Goal: Task Accomplishment & Management: Manage account settings

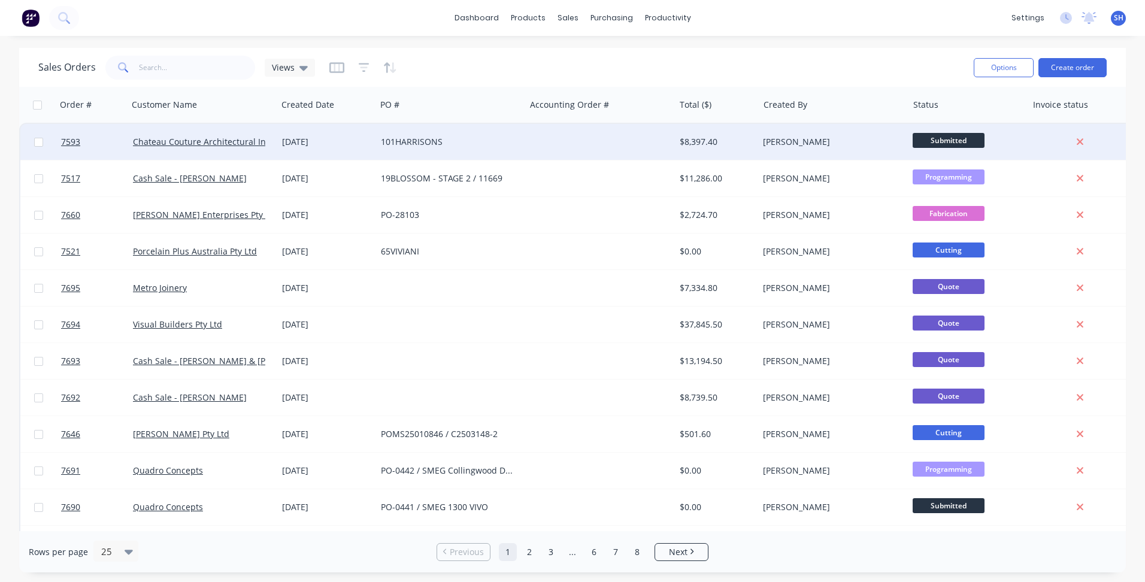
click at [520, 145] on div "101HARRISONS" at bounding box center [451, 142] width 140 height 12
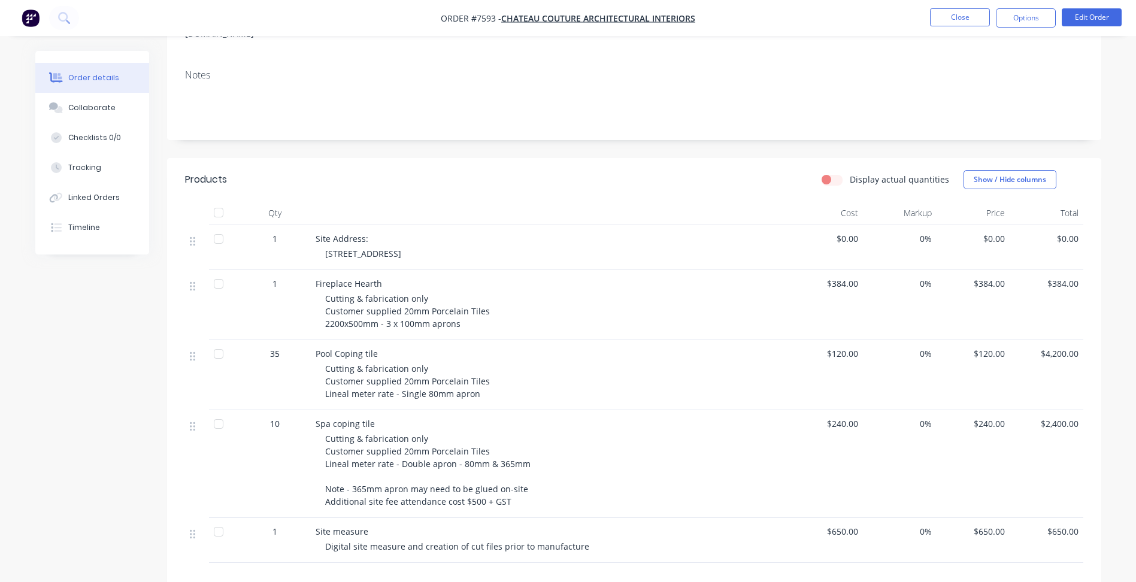
scroll to position [10, 0]
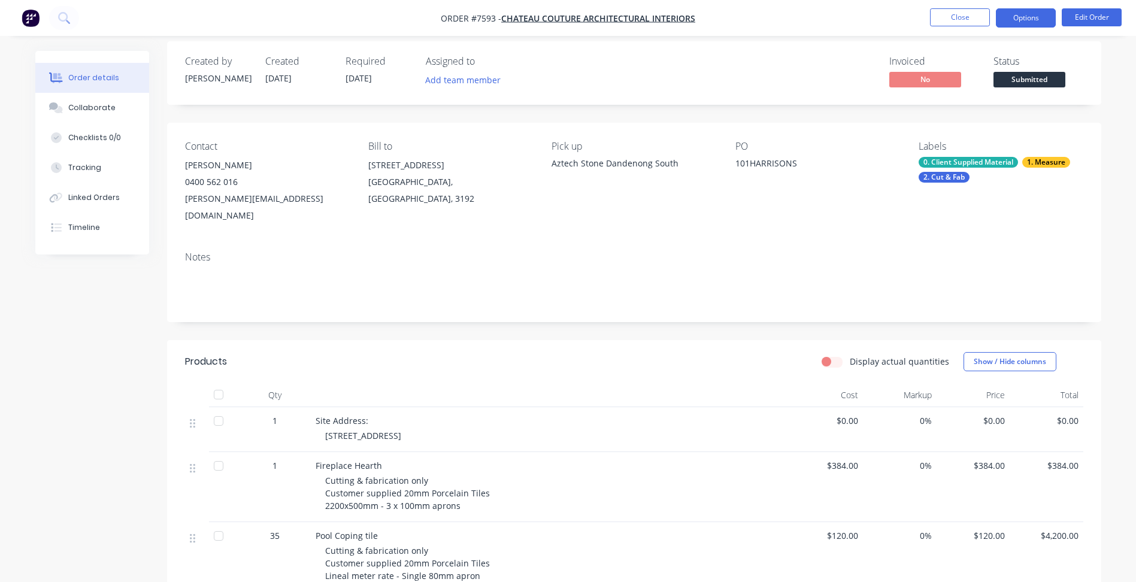
click at [1045, 14] on button "Options" at bounding box center [1026, 17] width 60 height 19
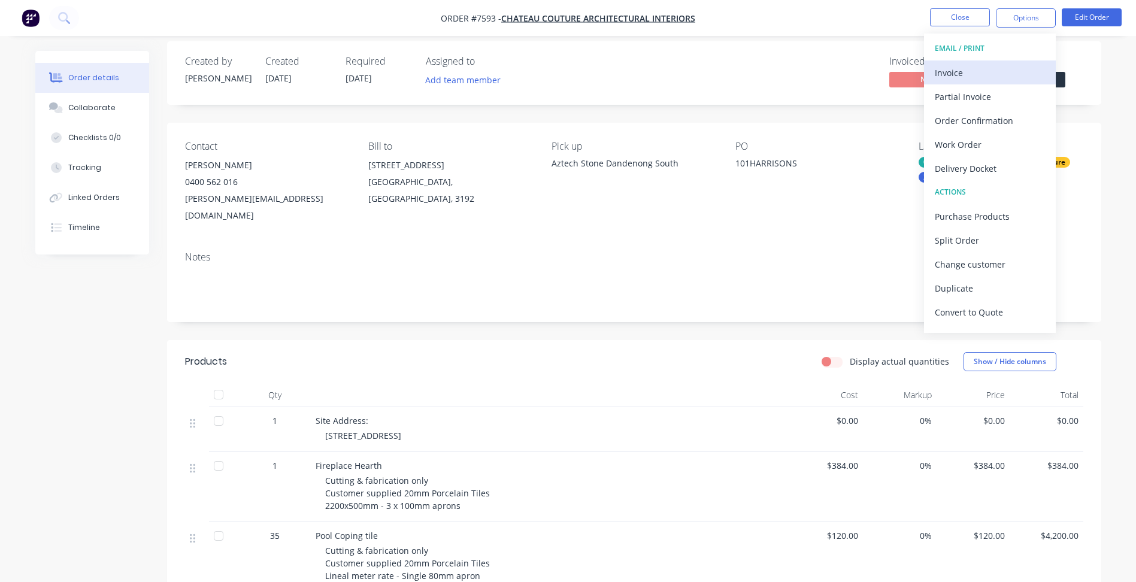
click at [982, 72] on div "Invoice" at bounding box center [990, 72] width 110 height 17
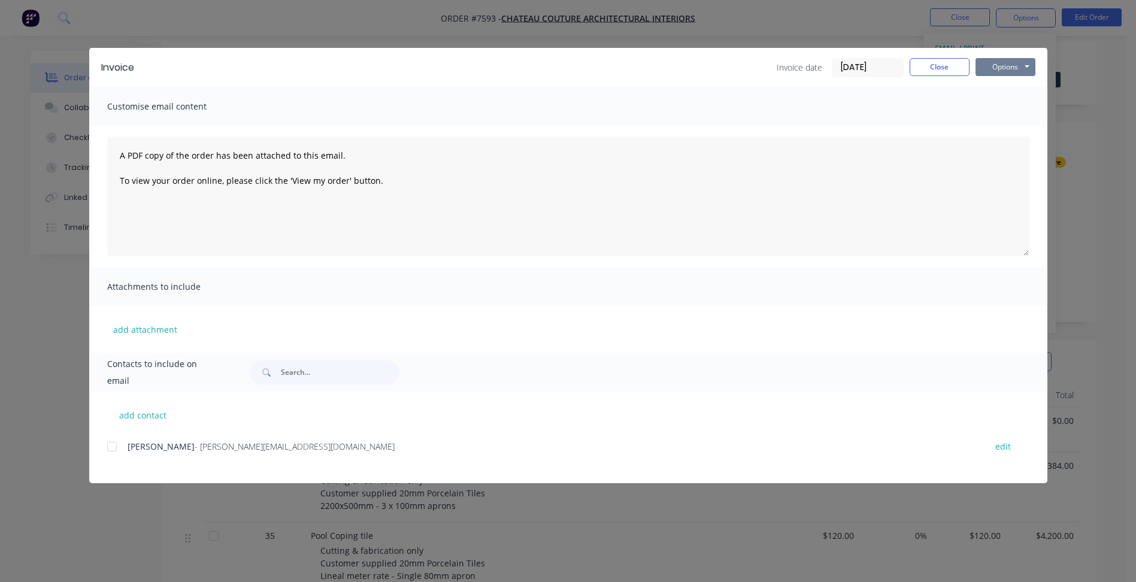
click at [1015, 71] on button "Options" at bounding box center [1005, 67] width 60 height 18
click at [996, 114] on button "Print" at bounding box center [1013, 108] width 77 height 20
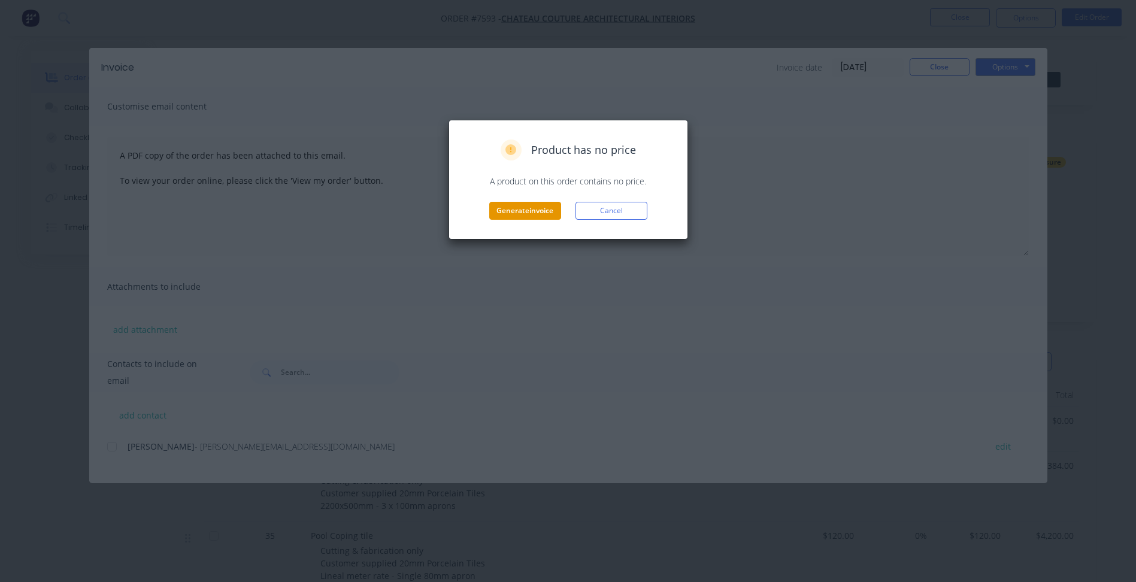
click at [501, 210] on button "Generate invoice" at bounding box center [525, 211] width 72 height 18
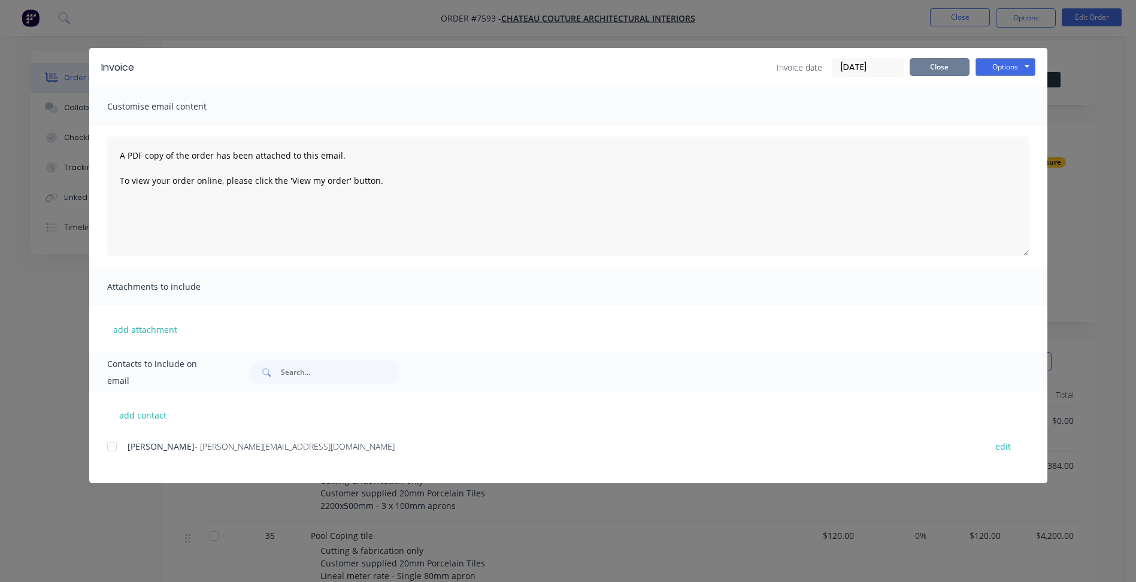
drag, startPoint x: 944, startPoint y: 61, endPoint x: 868, endPoint y: 89, distance: 80.9
click at [944, 60] on button "Close" at bounding box center [939, 67] width 60 height 18
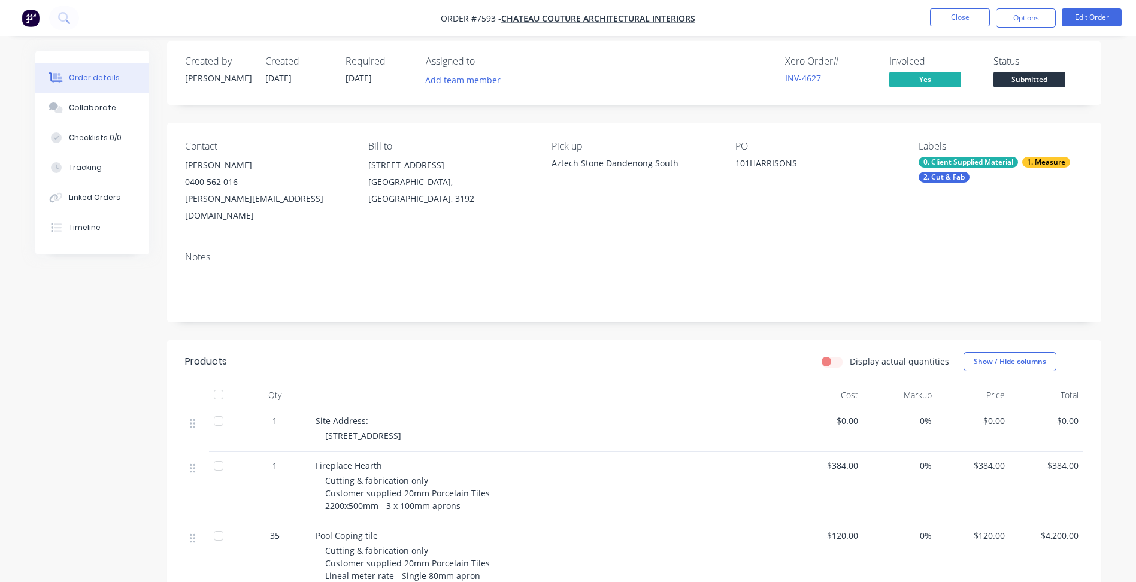
drag, startPoint x: 243, startPoint y: 164, endPoint x: 151, endPoint y: 174, distance: 92.1
click at [151, 174] on div "Order details Collaborate Checklists 0/0 Tracking Linked Orders Timeline Order …" at bounding box center [568, 499] width 1090 height 917
click at [296, 193] on div "[PERSON_NAME][EMAIL_ADDRESS][DOMAIN_NAME]" at bounding box center [267, 207] width 164 height 34
drag, startPoint x: 202, startPoint y: 165, endPoint x: 175, endPoint y: 168, distance: 27.1
click at [175, 168] on div "Contact [PERSON_NAME] 0400 562 016 [PERSON_NAME][EMAIL_ADDRESS][DOMAIN_NAME] Bi…" at bounding box center [634, 182] width 934 height 119
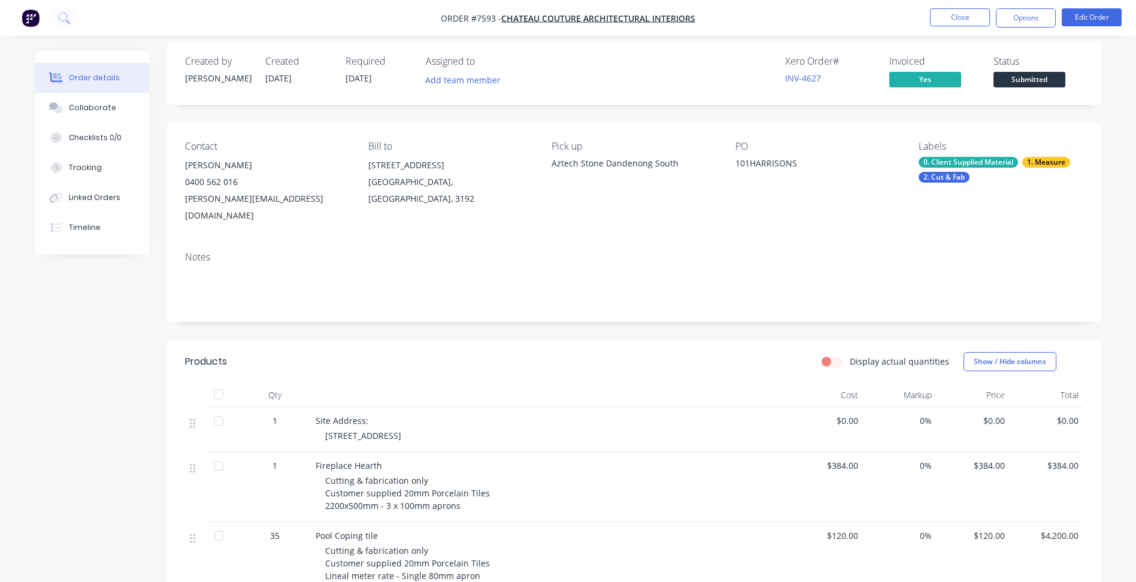
copy div "[PERSON_NAME]"
drag, startPoint x: 313, startPoint y: 201, endPoint x: 179, endPoint y: 208, distance: 133.7
click at [179, 208] on div "Contact [PERSON_NAME] 0400 562 016 [PERSON_NAME][EMAIL_ADDRESS][DOMAIN_NAME] Bi…" at bounding box center [634, 182] width 934 height 119
copy div "[PERSON_NAME][EMAIL_ADDRESS][DOMAIN_NAME]"
drag, startPoint x: 226, startPoint y: 184, endPoint x: 184, endPoint y: 183, distance: 41.9
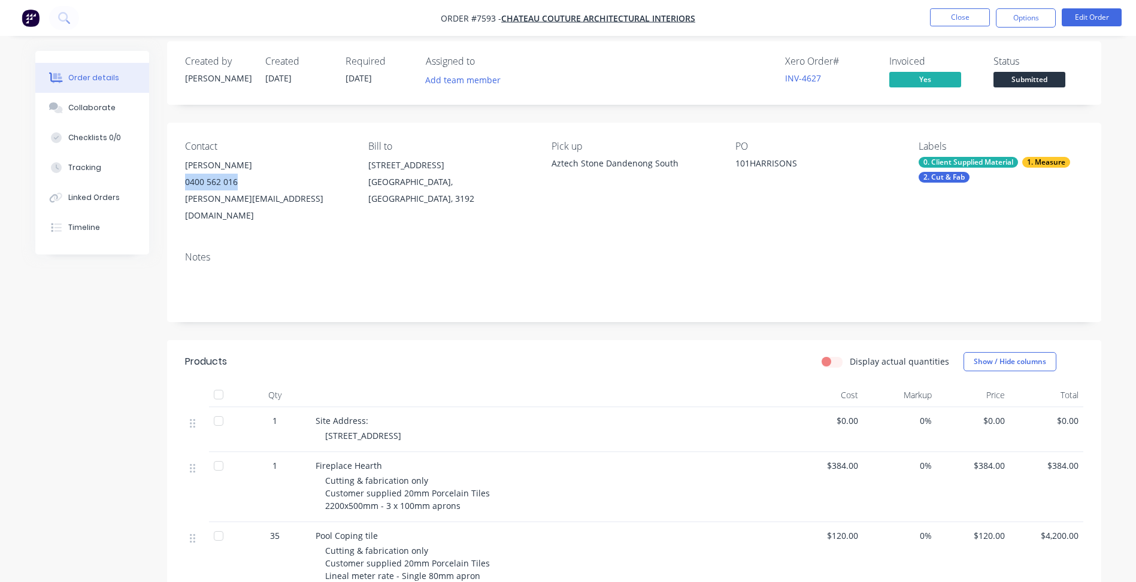
click at [185, 183] on div "0400 562 016" at bounding box center [267, 182] width 164 height 17
copy div "0400 562 016"
click at [952, 21] on button "Close" at bounding box center [960, 17] width 60 height 18
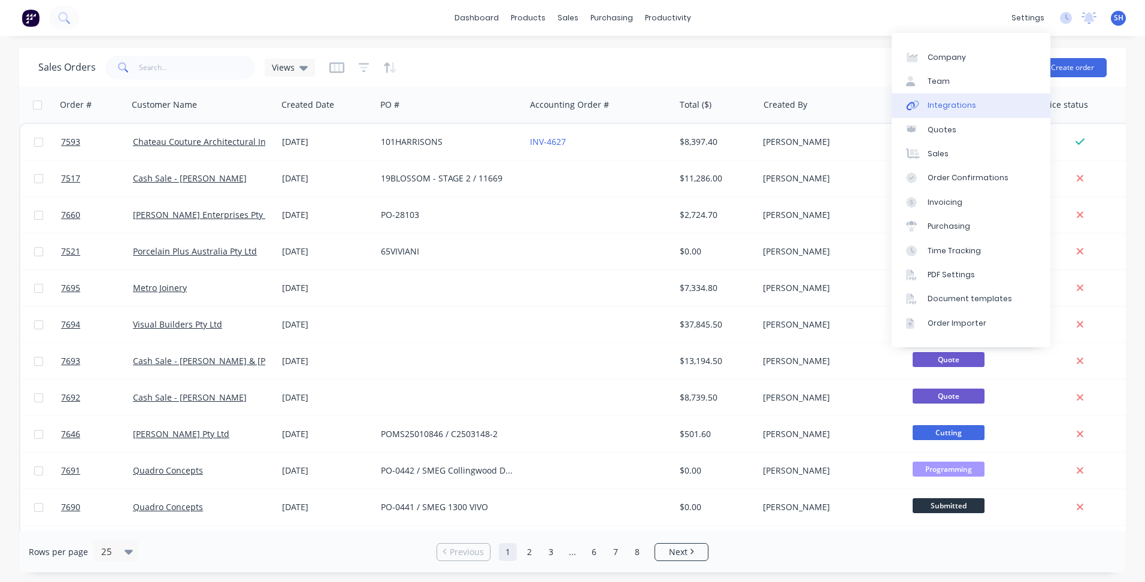
click at [980, 107] on link "Integrations" at bounding box center [970, 105] width 159 height 24
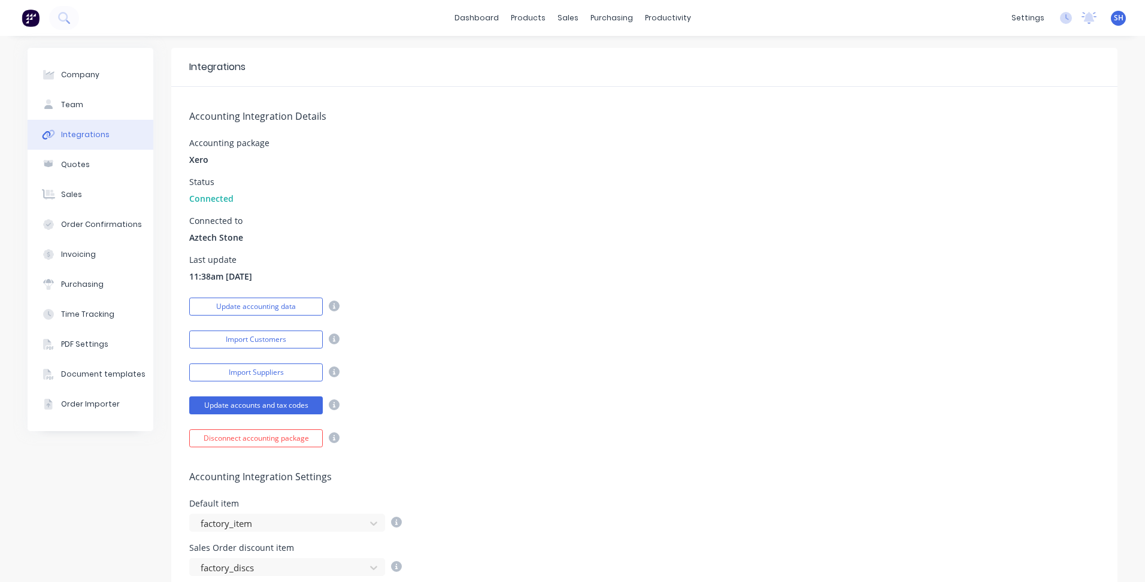
scroll to position [299, 0]
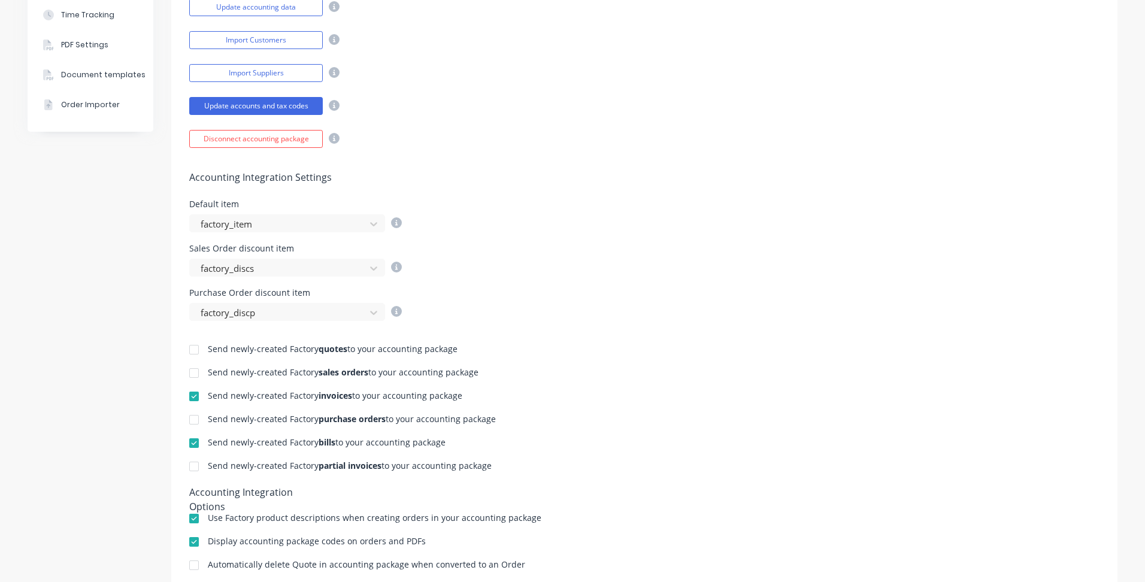
click at [186, 400] on div at bounding box center [194, 396] width 24 height 24
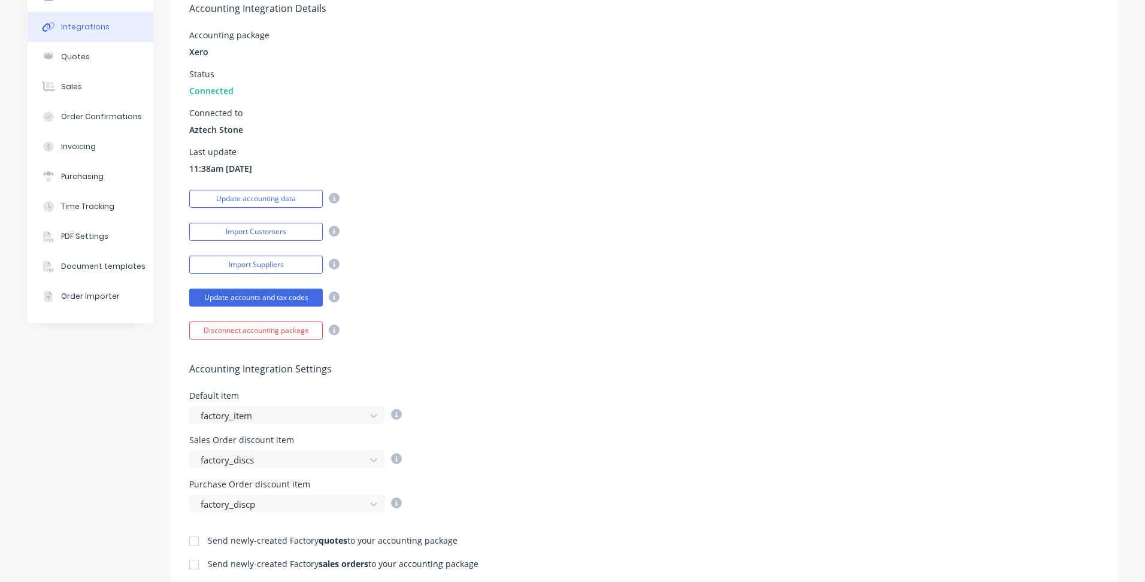
scroll to position [0, 0]
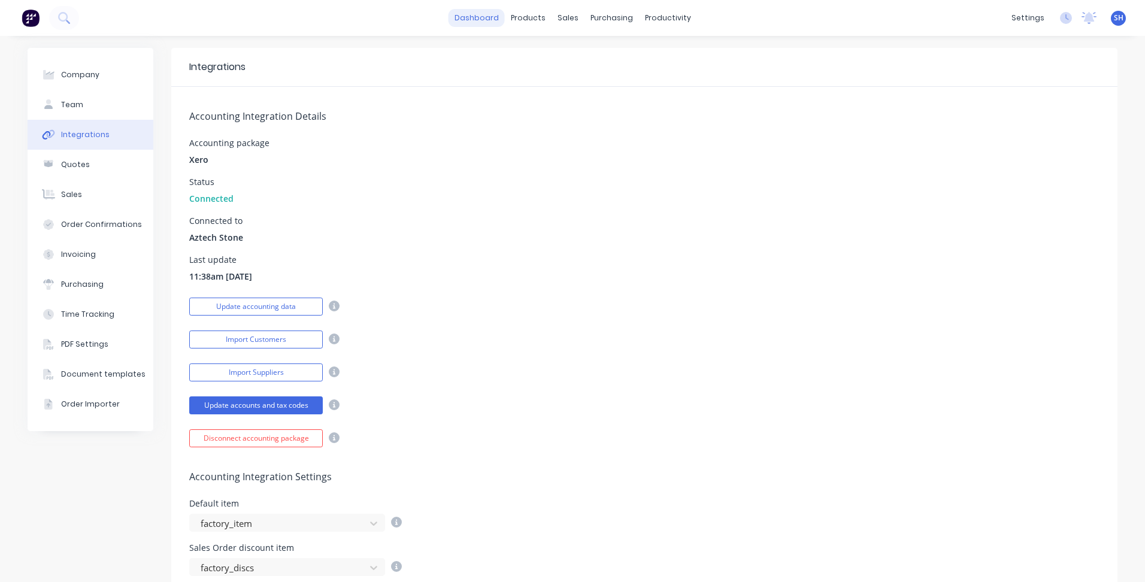
click at [477, 13] on link "dashboard" at bounding box center [476, 18] width 56 height 18
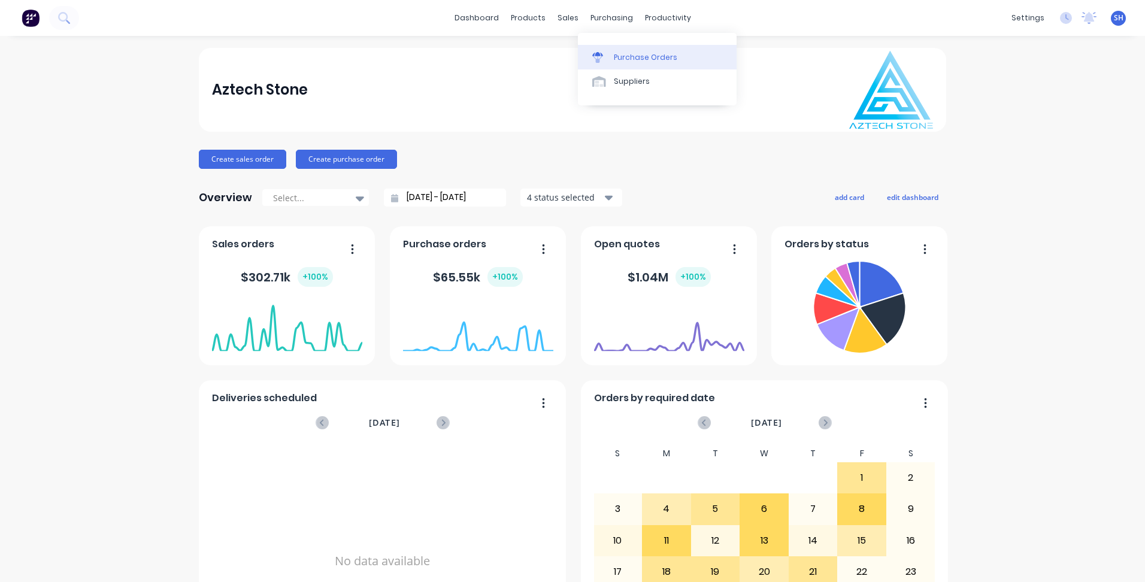
click at [630, 54] on div "Purchase Orders" at bounding box center [645, 57] width 63 height 11
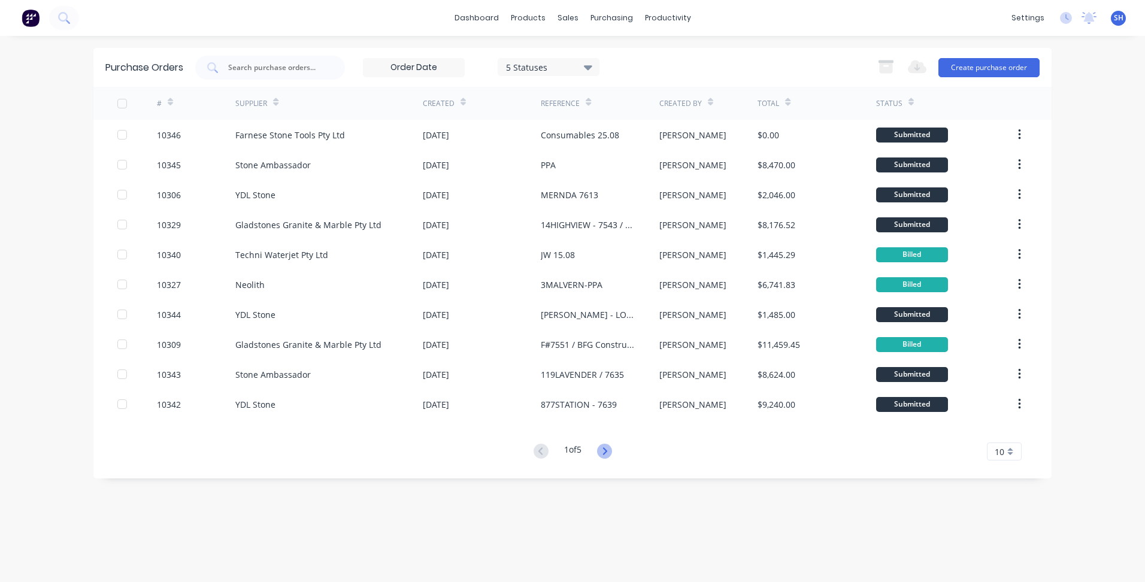
click at [601, 454] on icon at bounding box center [604, 451] width 15 height 15
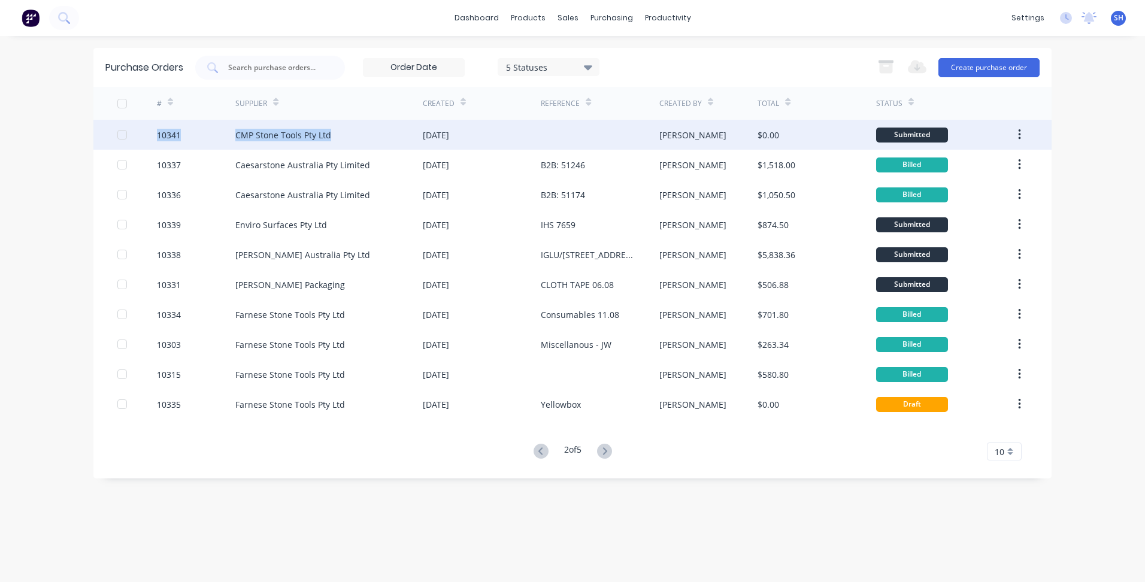
drag, startPoint x: 155, startPoint y: 135, endPoint x: 333, endPoint y: 143, distance: 178.6
click at [333, 143] on div "10341 CMP Stone Tools Pty Ltd [DATE] [PERSON_NAME] $0.00 Submitted" at bounding box center [572, 135] width 958 height 30
copy div "10341 CMP Stone Tools Pty Ltd"
click at [359, 138] on div "CMP Stone Tools Pty Ltd" at bounding box center [328, 135] width 187 height 30
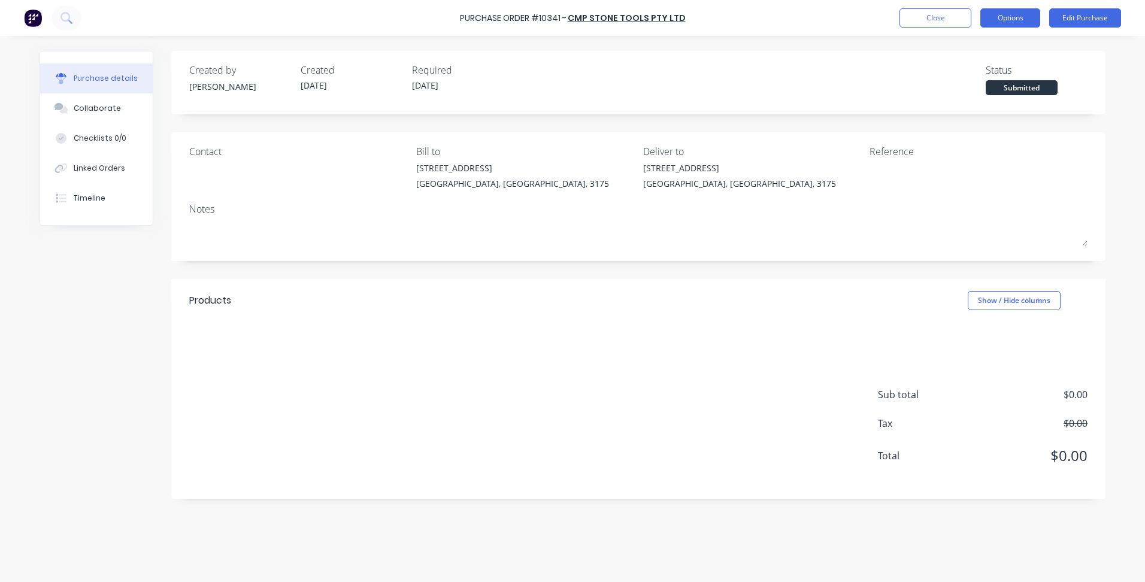
click at [1000, 24] on button "Options" at bounding box center [1010, 17] width 60 height 19
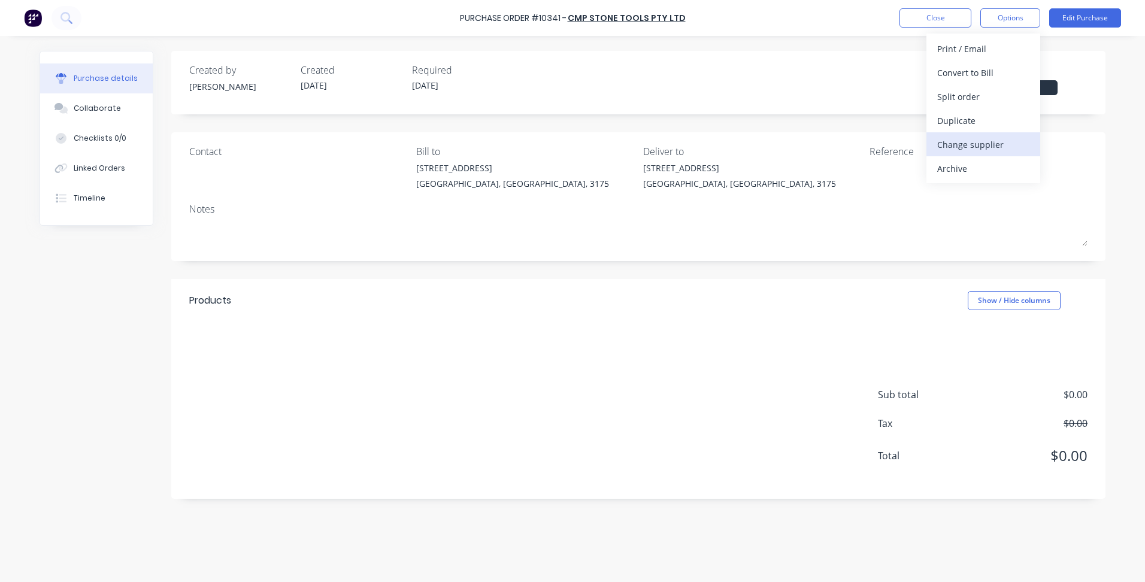
click at [991, 148] on div "Change supplier" at bounding box center [983, 144] width 92 height 17
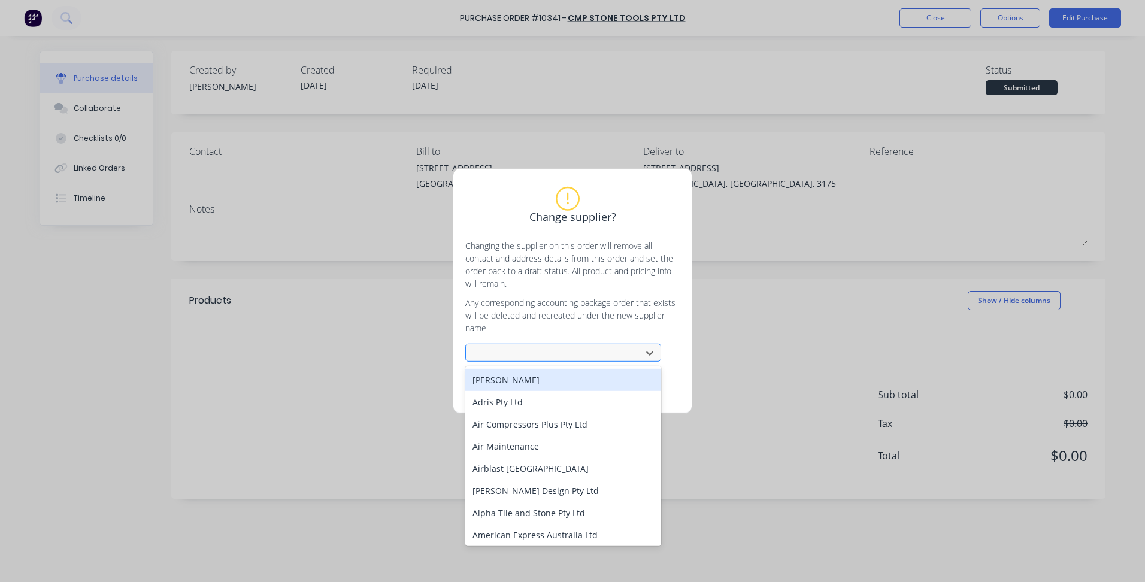
click at [520, 357] on div at bounding box center [555, 353] width 160 height 15
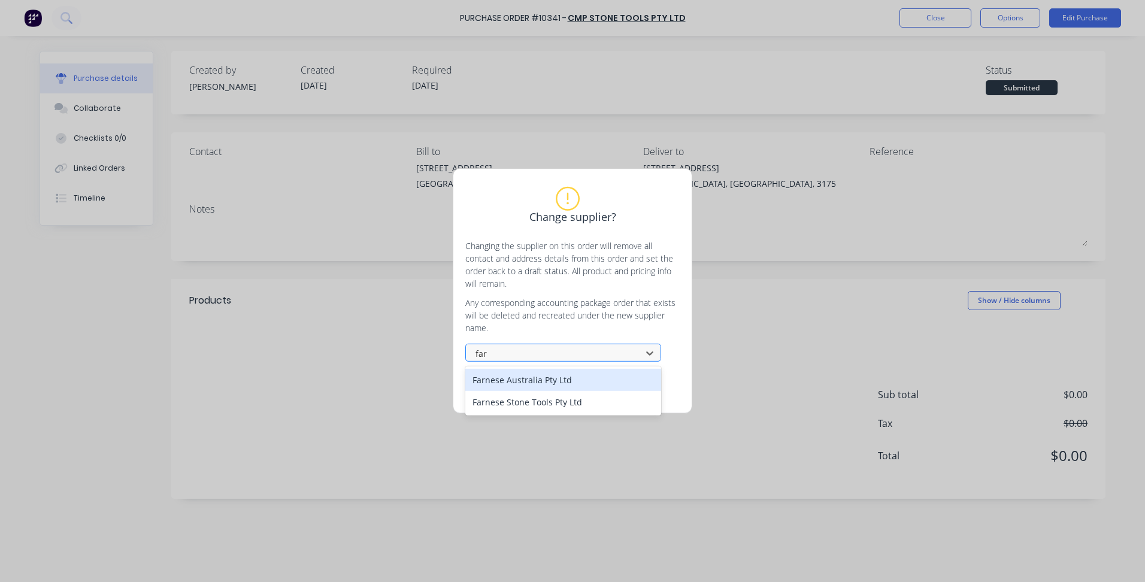
type input "farn"
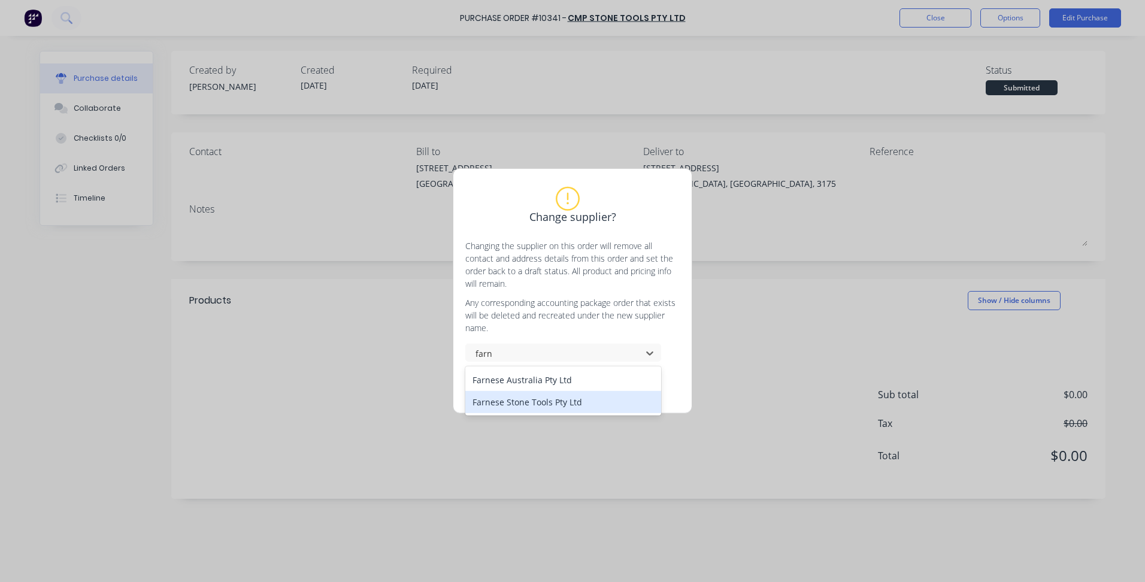
click at [526, 401] on div "Farnese Stone Tools Pty Ltd" at bounding box center [563, 402] width 196 height 22
click at [536, 383] on button "Change supplier" at bounding box center [529, 385] width 72 height 18
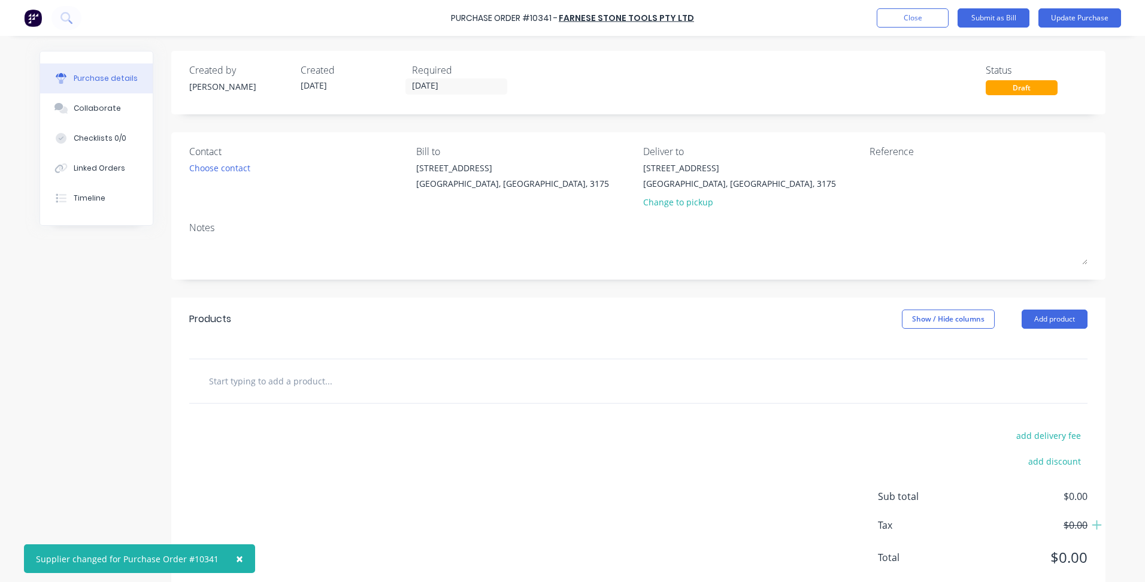
click at [351, 387] on input "text" at bounding box center [327, 381] width 239 height 24
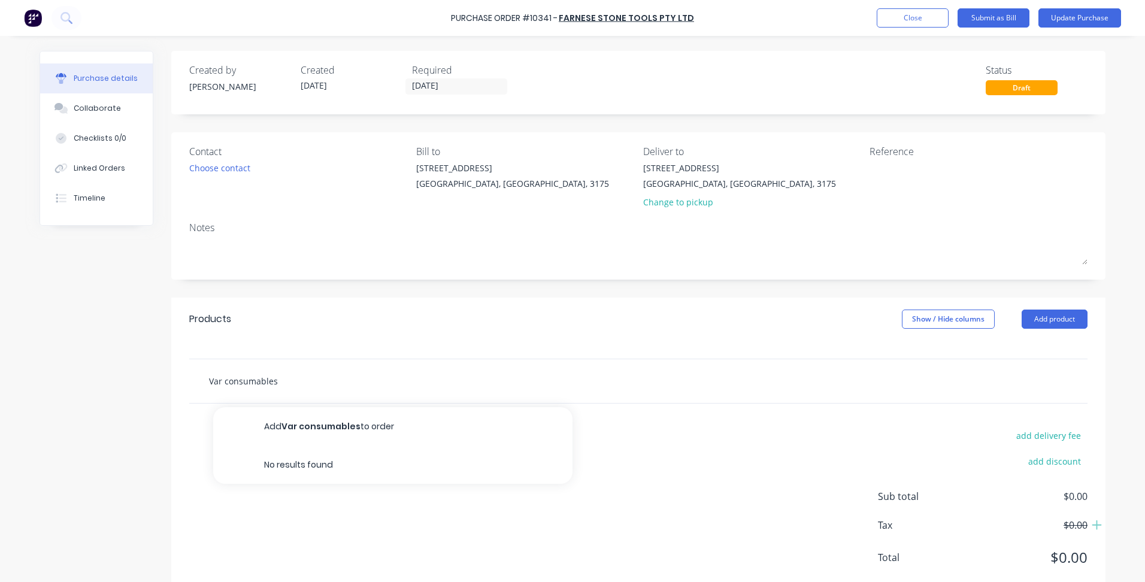
type input "Var consumables"
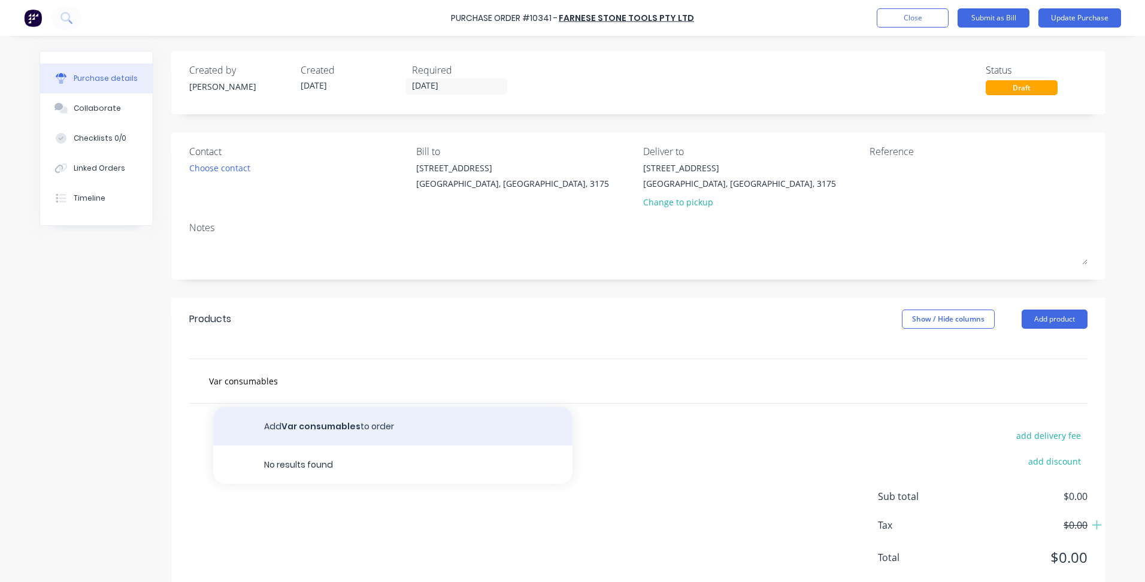
click at [346, 418] on button "Add Var consumables to order" at bounding box center [392, 426] width 359 height 38
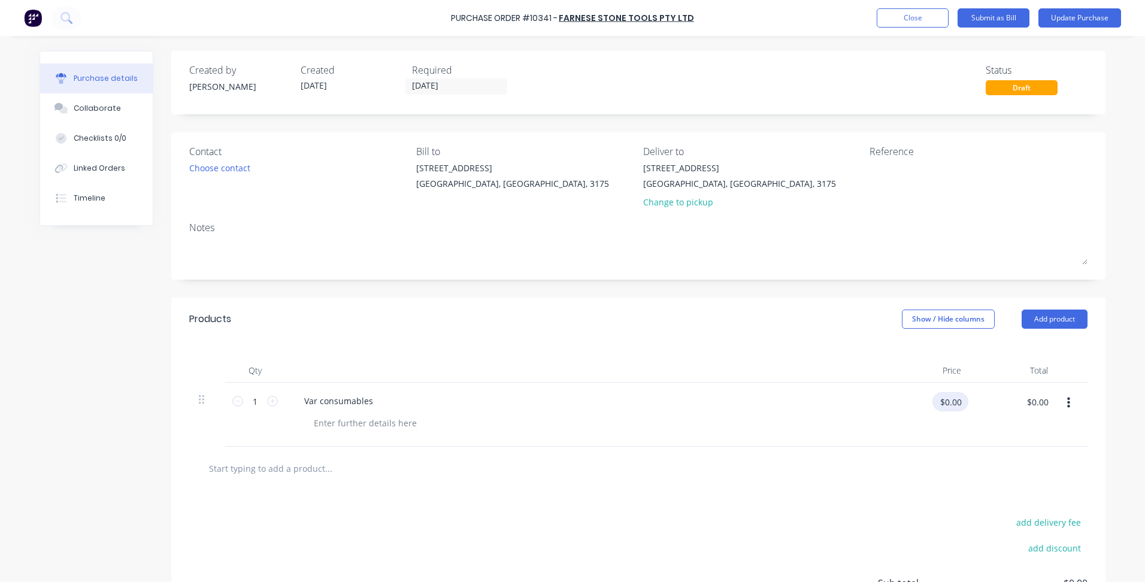
click at [945, 407] on input "$0.00" at bounding box center [950, 401] width 36 height 19
type input "$1,709.94"
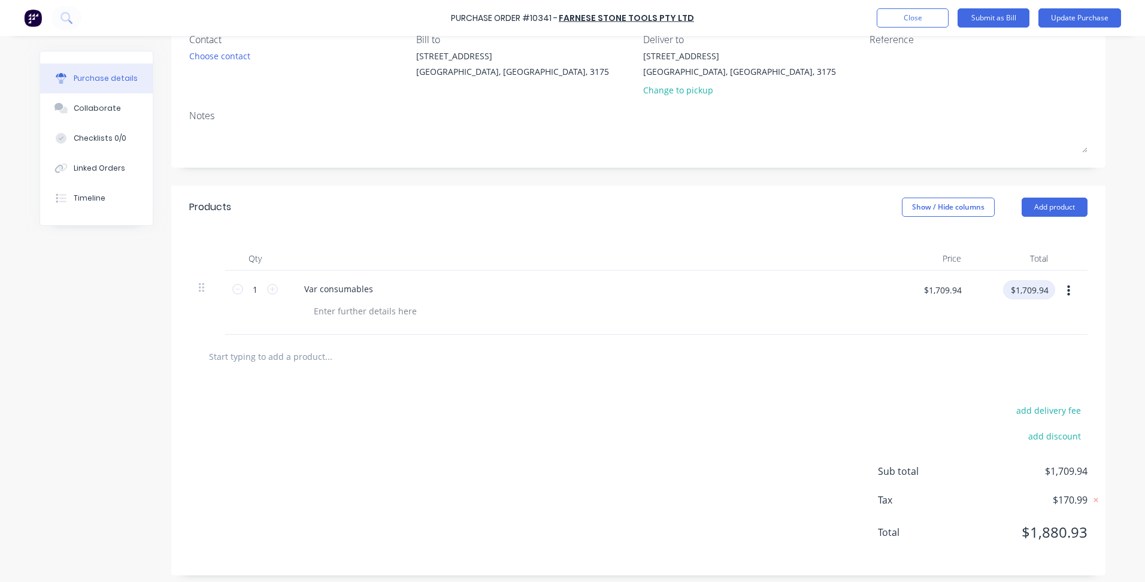
scroll to position [117, 0]
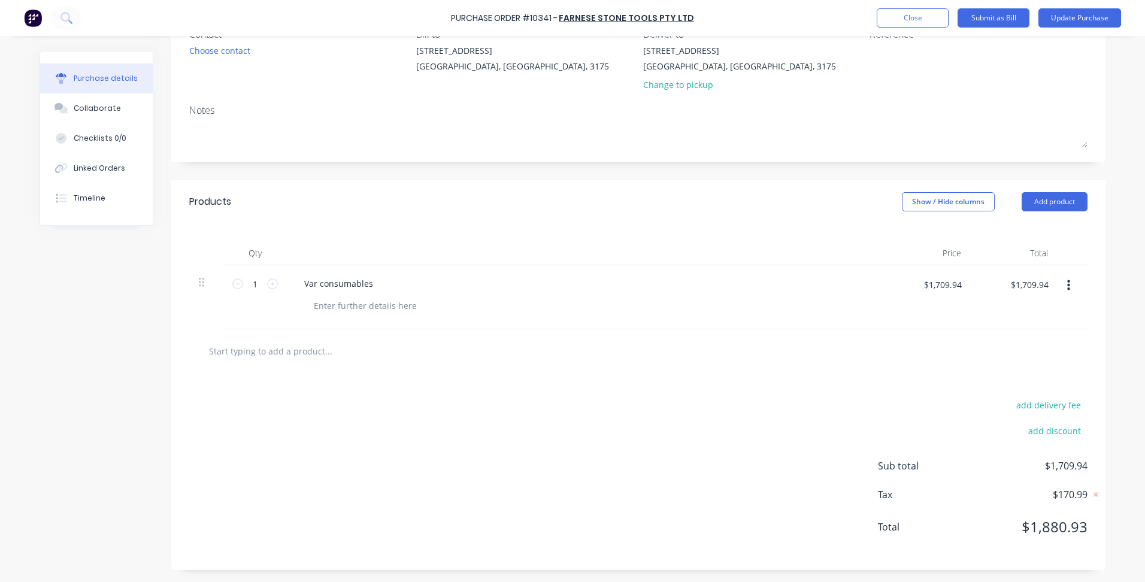
click at [686, 501] on div "add delivery fee add discount Sub total $1,709.94 Tax $170.99 Total $1,880.93" at bounding box center [638, 471] width 934 height 197
click at [944, 284] on input "$1,709.94" at bounding box center [942, 284] width 52 height 19
type input "$1,703.94"
click at [753, 418] on div "add delivery fee add discount Sub total $1,703.94 Tax $170.39 Total $1,874.33" at bounding box center [638, 471] width 934 height 197
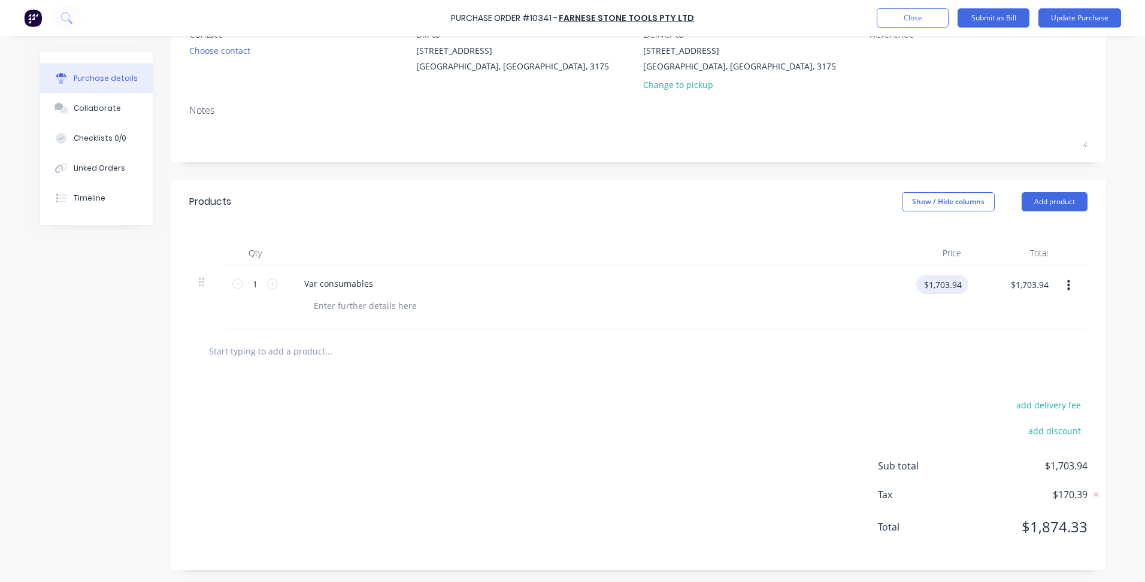
click at [960, 290] on input "$1,703.94" at bounding box center [942, 284] width 52 height 19
click at [960, 288] on input "$1,703.94" at bounding box center [942, 284] width 52 height 19
type input "$1,703.95"
click at [1041, 286] on input "$1,703.94" at bounding box center [1029, 284] width 52 height 19
click at [1043, 284] on input "$1,703.94" at bounding box center [1029, 284] width 52 height 19
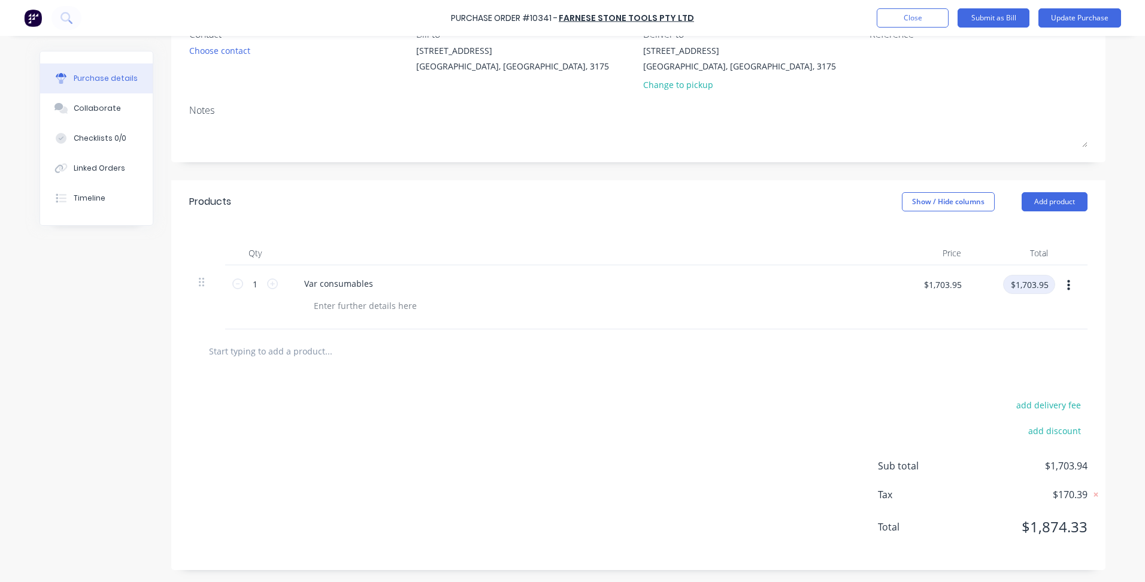
type input "$1,703.95"
type input "$1.00"
click at [939, 288] on input "$1.00" at bounding box center [950, 284] width 36 height 19
type input "$1.00"
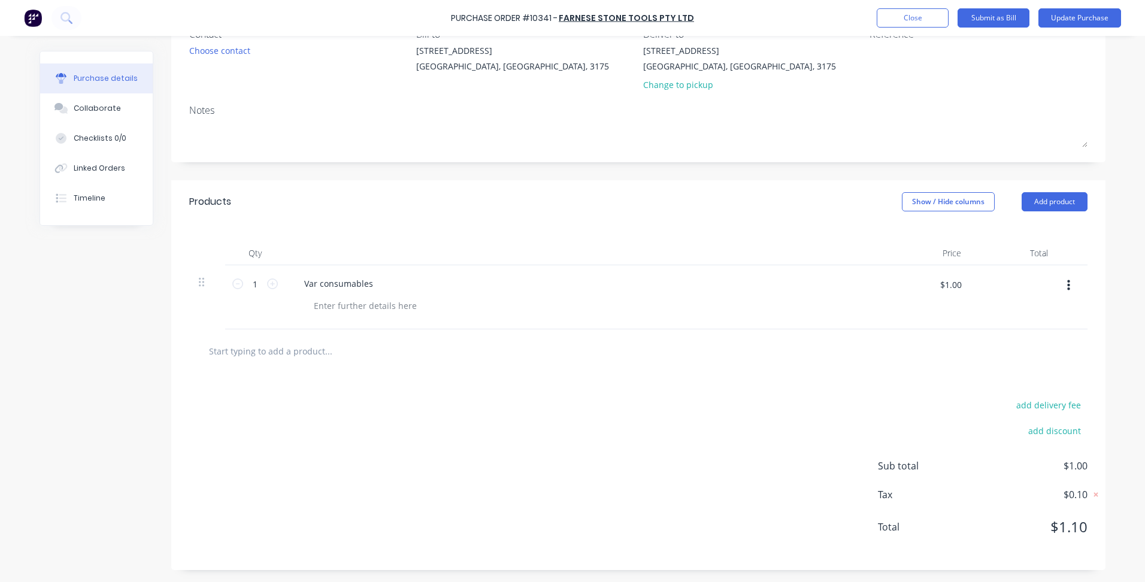
type input "$1.00"
click at [945, 284] on input "$1.00" at bounding box center [950, 284] width 36 height 19
type input "$0.00"
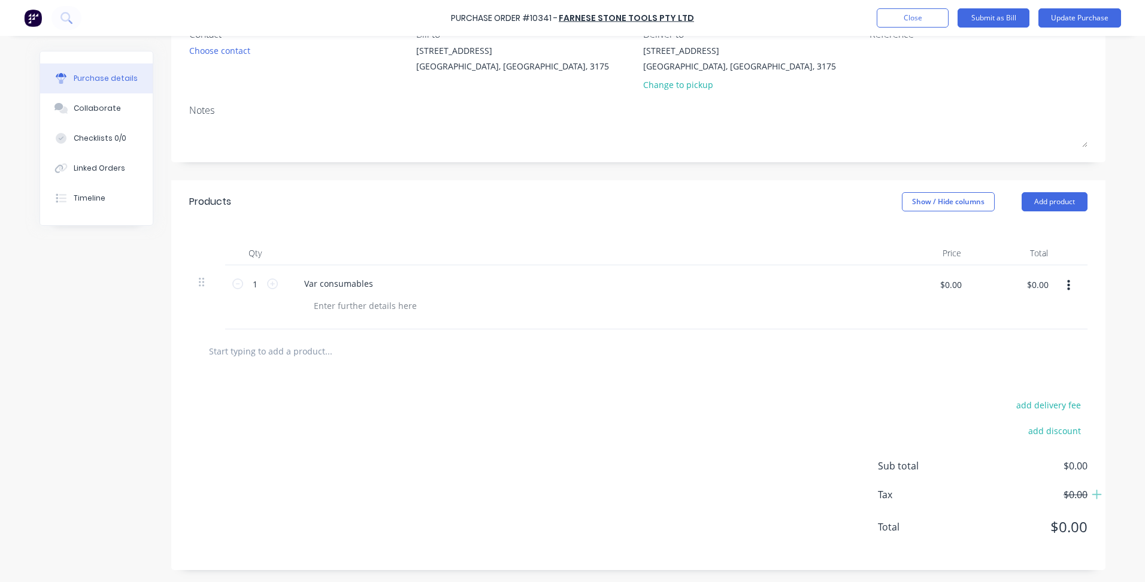
click at [933, 372] on div at bounding box center [638, 351] width 898 height 44
click at [939, 280] on input "$0.00" at bounding box center [950, 284] width 36 height 19
type input "$1,703.95"
click at [957, 289] on input "$1,703.95" at bounding box center [942, 284] width 52 height 19
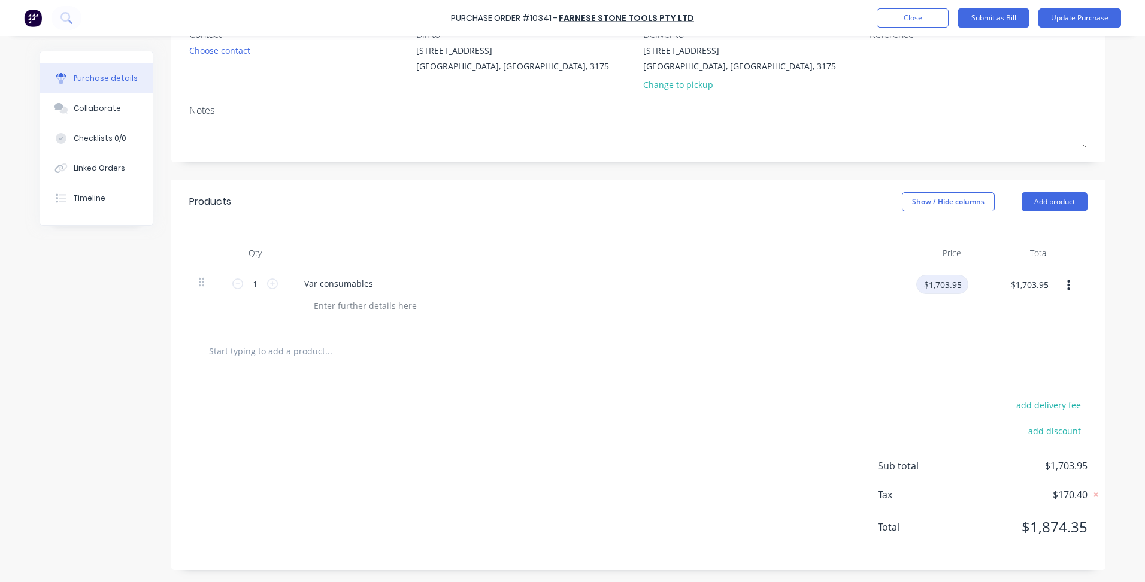
click at [957, 287] on input "$1,703.95" at bounding box center [942, 284] width 52 height 19
type input "$1,703.9444"
type input "1703.9444"
type input "$1,703.94"
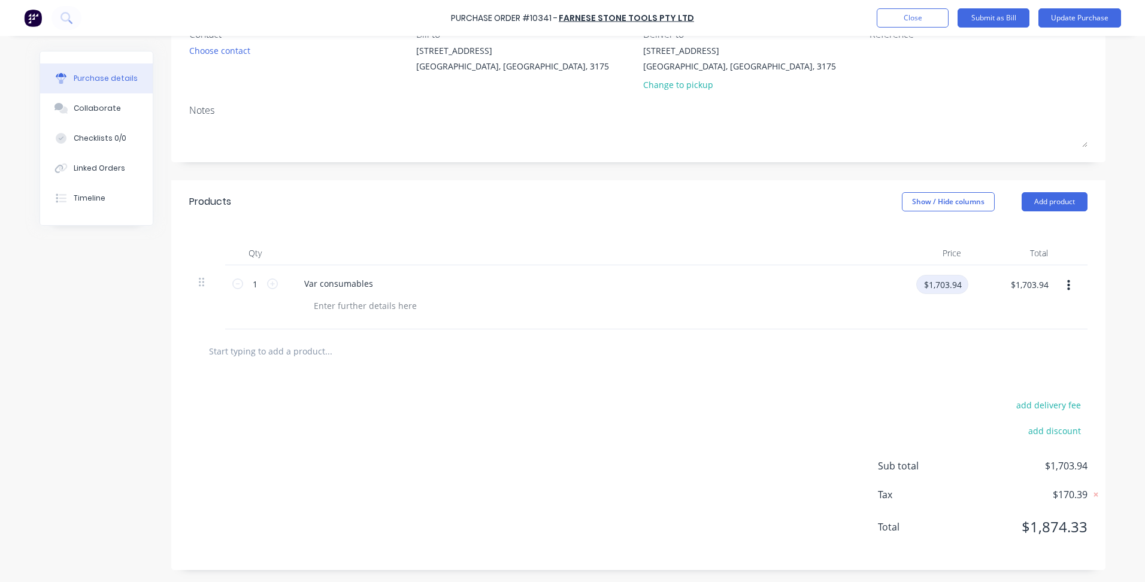
click at [954, 290] on input "$1,703.94" at bounding box center [942, 284] width 52 height 19
click at [956, 288] on input "$1,703.94" at bounding box center [942, 284] width 52 height 19
type input "$1,703.945"
type input "$1,703.94"
click at [852, 440] on div "add delivery fee add discount Sub total $1,703.94 Tax $170.39 Total $1,874.33" at bounding box center [638, 471] width 934 height 197
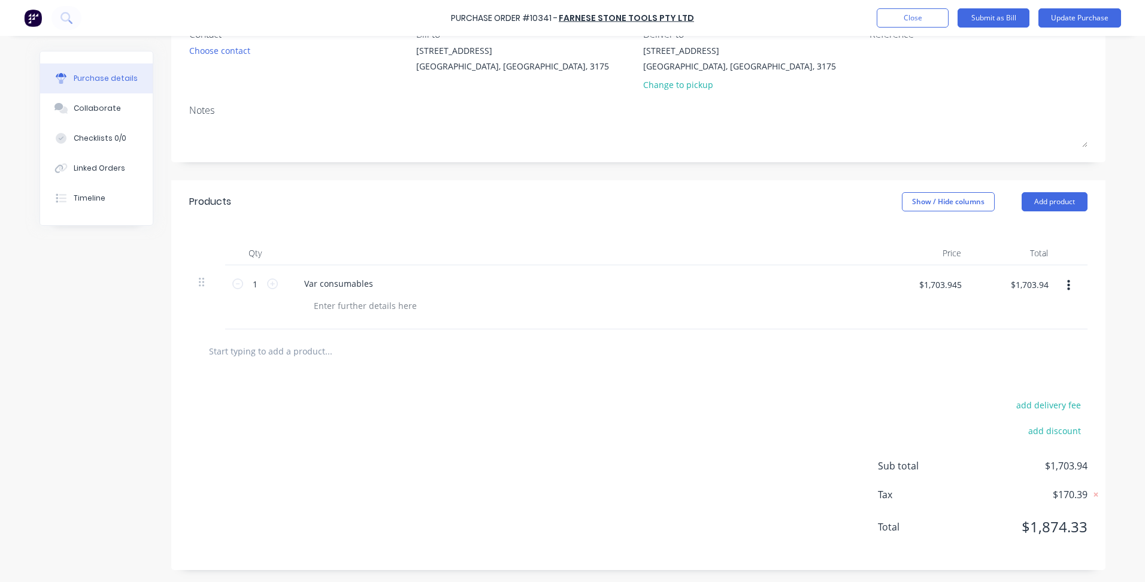
click at [1062, 489] on span "$170.39" at bounding box center [1028, 494] width 120 height 14
click at [1073, 502] on div "Sub total $1,703.94 Tax $170.39 Total $1,874.33" at bounding box center [983, 505] width 210 height 93
click at [1075, 496] on span "$170.39" at bounding box center [1028, 494] width 120 height 14
drag, startPoint x: 1075, startPoint y: 496, endPoint x: 1074, endPoint y: 504, distance: 7.9
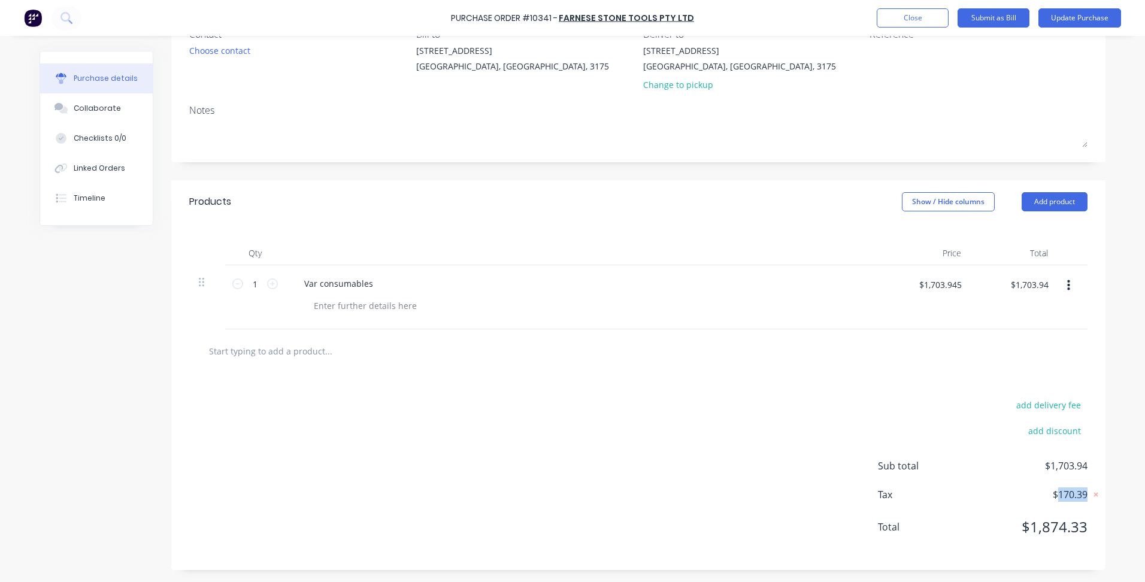
click at [1074, 503] on div "Sub total $1,703.94 Tax $170.39 Total $1,874.33" at bounding box center [983, 505] width 210 height 93
click at [1074, 499] on span "$170.39" at bounding box center [1028, 494] width 120 height 14
click at [956, 354] on div at bounding box center [638, 351] width 879 height 24
click at [955, 287] on input "$1,703.945" at bounding box center [939, 284] width 57 height 19
click at [957, 287] on input "$1,703.945" at bounding box center [939, 284] width 57 height 19
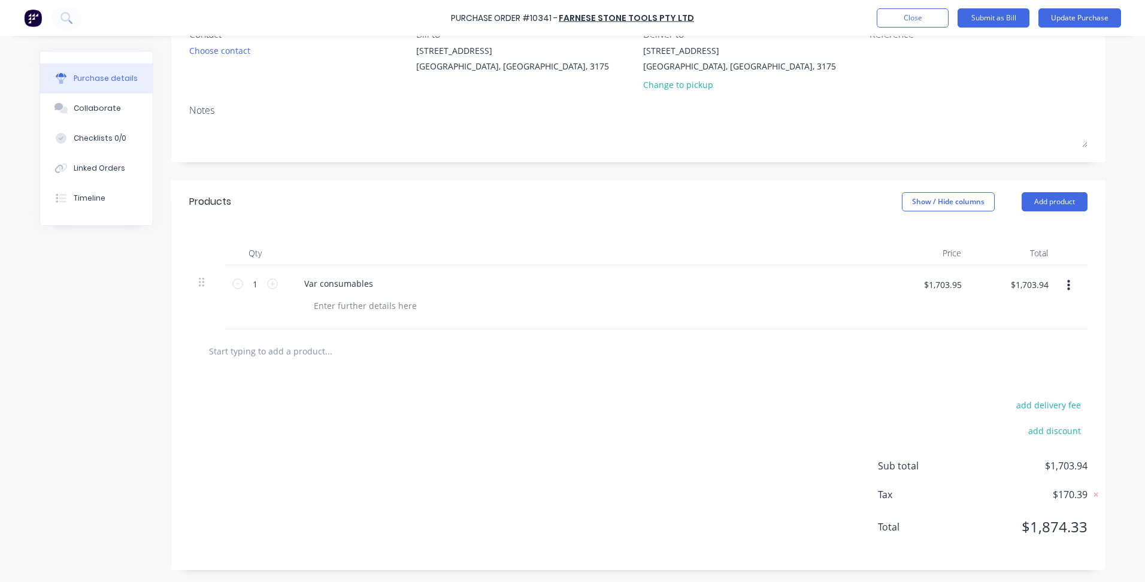
click at [924, 397] on div "add delivery fee" at bounding box center [983, 405] width 210 height 16
click at [941, 284] on input "$1,703.95" at bounding box center [942, 284] width 52 height 19
type input "$1,703.94"
click at [380, 309] on div at bounding box center [365, 305] width 122 height 17
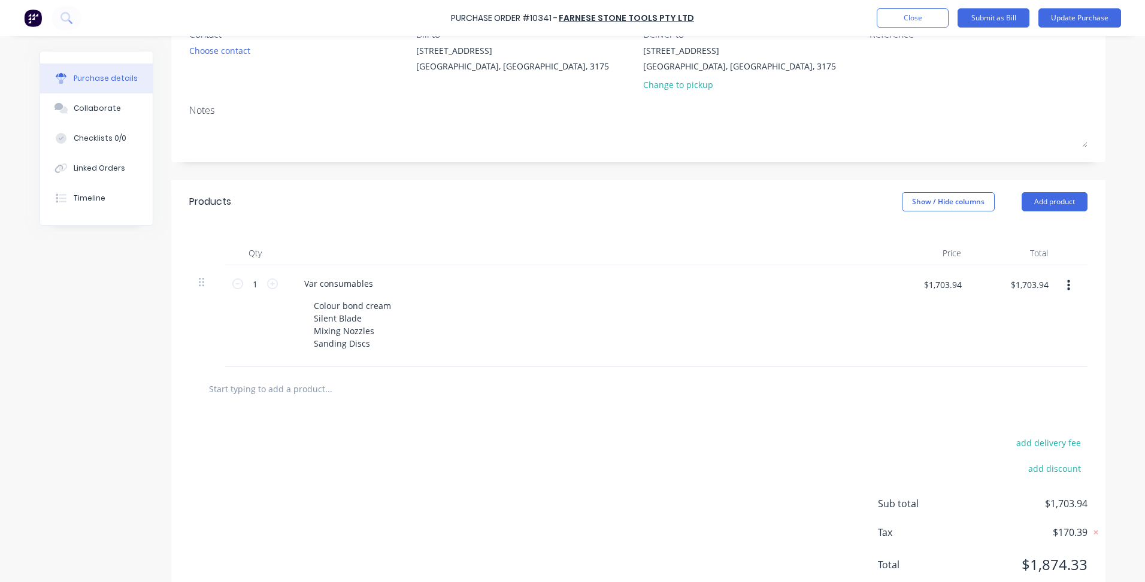
click at [447, 428] on div "add delivery fee add discount Sub total $1,703.94 Tax $170.39 Total $1,874.33" at bounding box center [638, 509] width 934 height 197
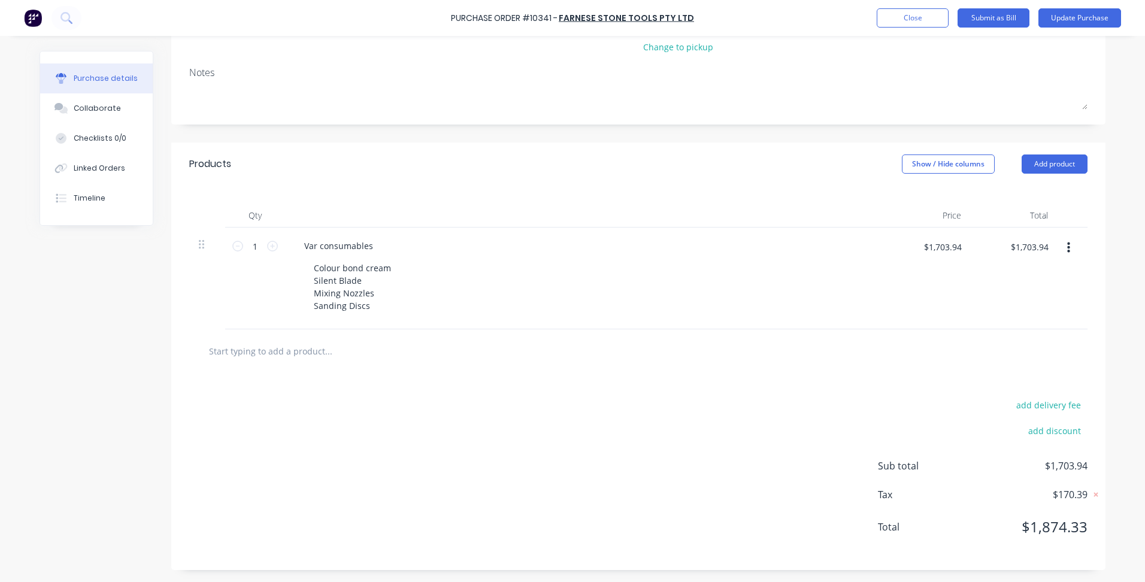
scroll to position [0, 0]
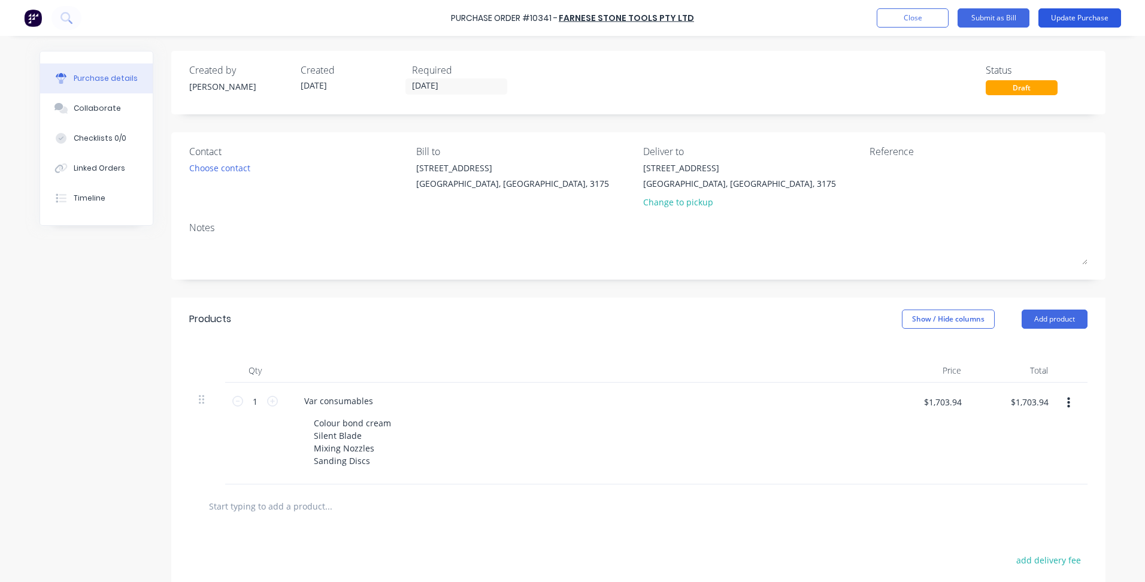
click at [1072, 20] on button "Update Purchase" at bounding box center [1079, 17] width 83 height 19
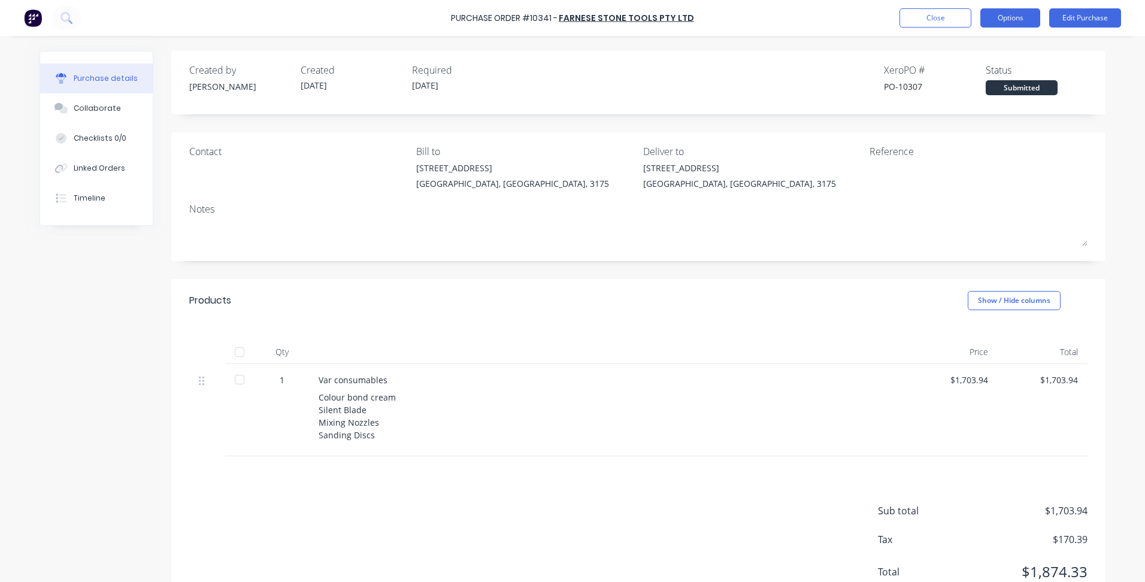
click at [996, 19] on button "Options" at bounding box center [1010, 17] width 60 height 19
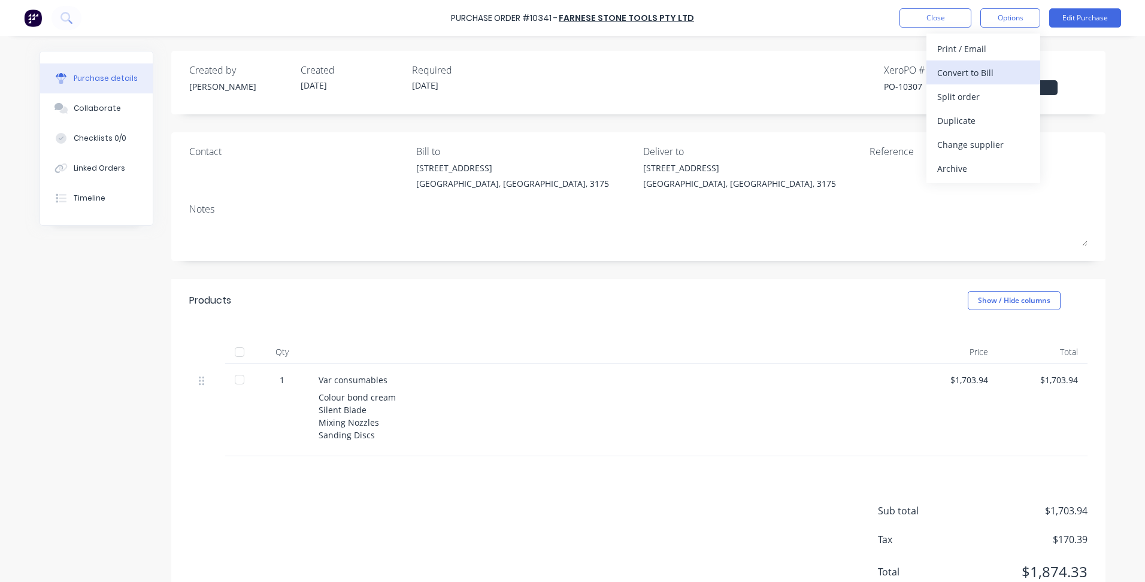
click at [982, 66] on div "Convert to Bill" at bounding box center [983, 72] width 92 height 17
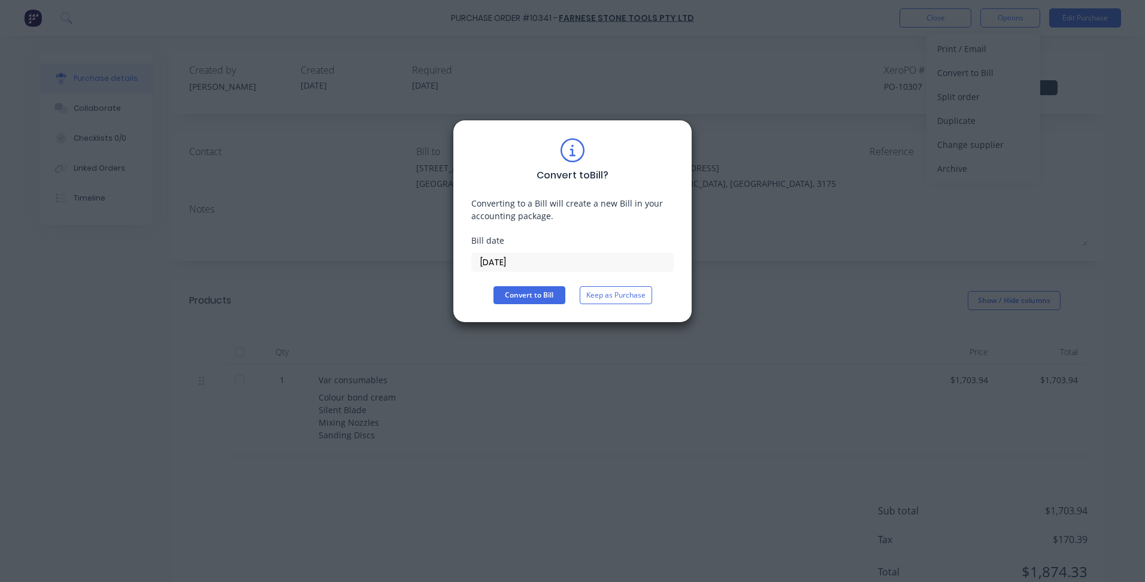
click at [519, 260] on input "[DATE]" at bounding box center [572, 262] width 201 height 18
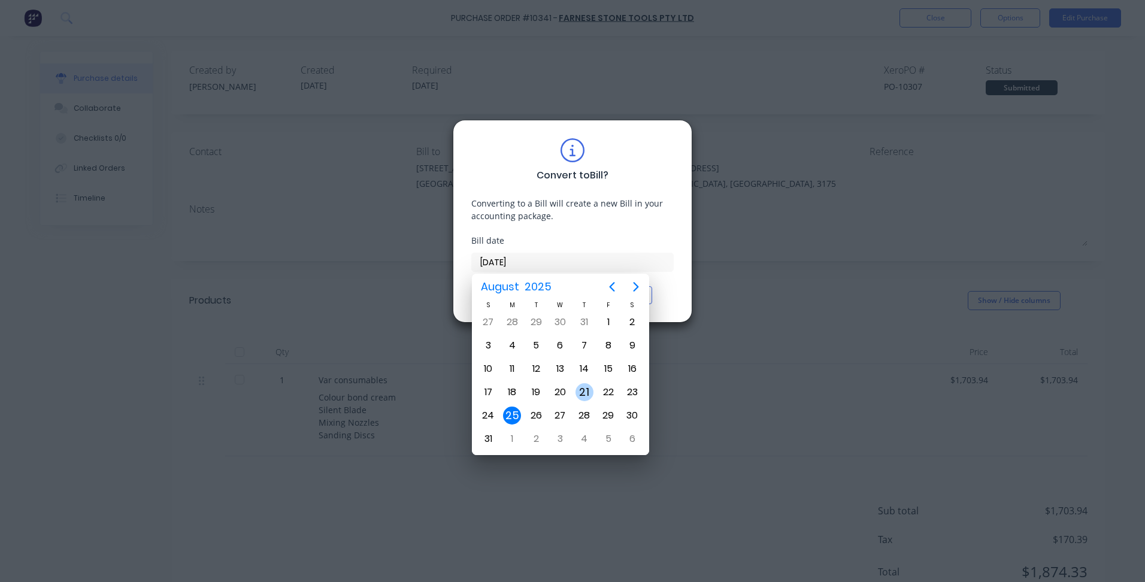
click at [581, 392] on div "21" at bounding box center [584, 392] width 18 height 18
type input "[DATE]"
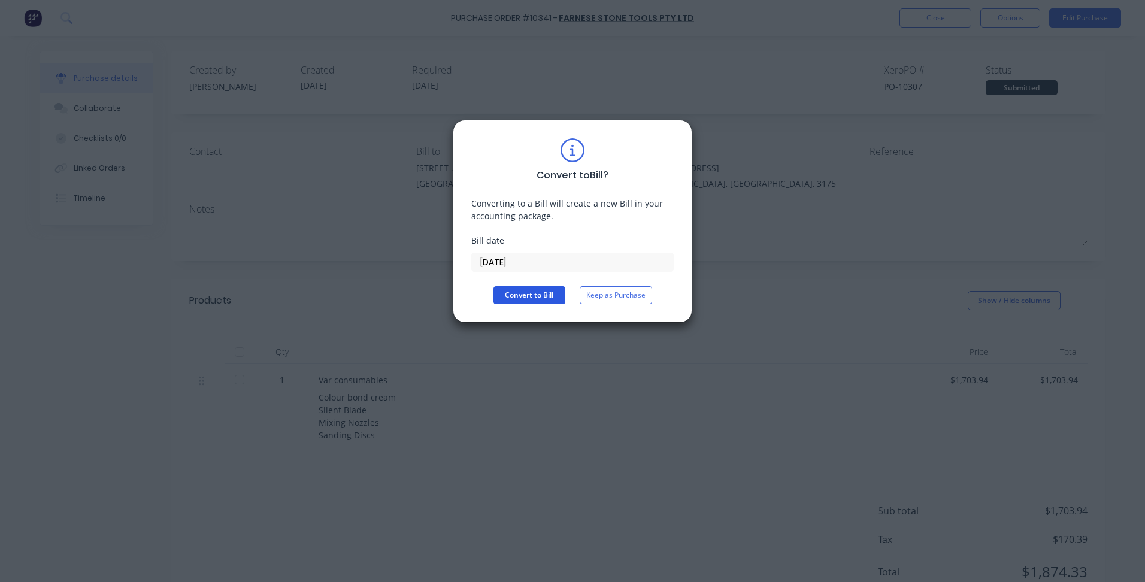
click at [527, 297] on button "Convert to Bill" at bounding box center [529, 295] width 72 height 18
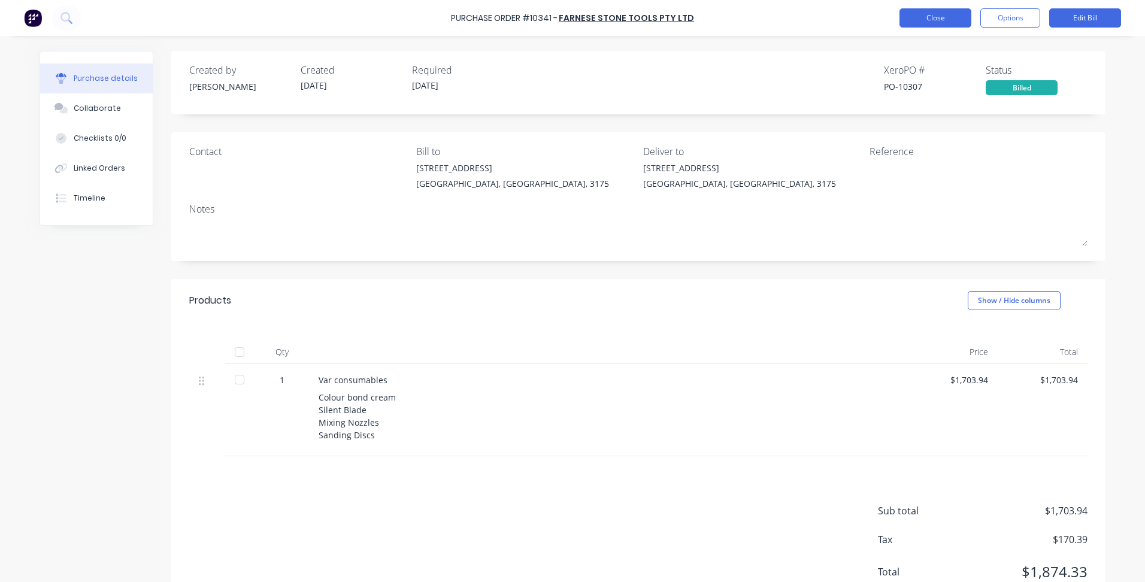
click at [924, 17] on button "Close" at bounding box center [935, 17] width 72 height 19
